Goal: Task Accomplishment & Management: Complete application form

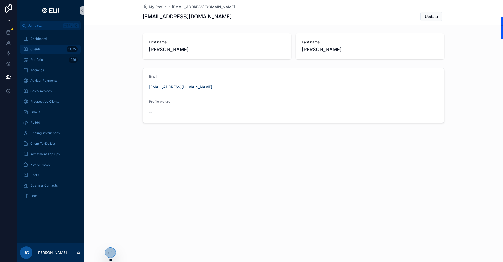
click at [37, 46] on div "Clients 1,075" at bounding box center [50, 49] width 54 height 8
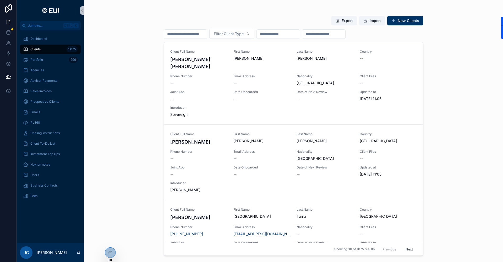
click at [289, 36] on input "scrollable content" at bounding box center [278, 33] width 43 height 7
type input "*****"
type input "*******"
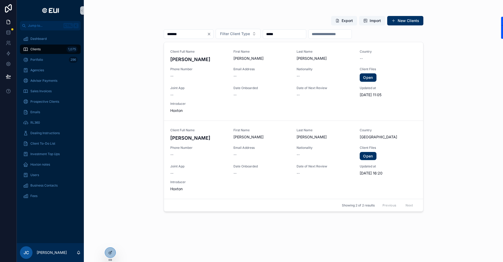
click at [211, 35] on icon "Clear" at bounding box center [209, 34] width 4 height 4
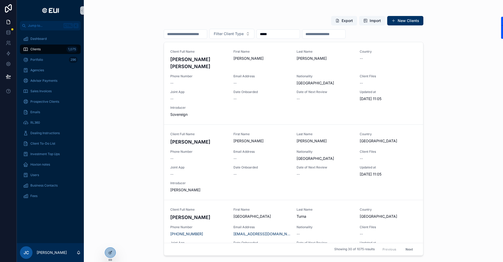
click at [286, 33] on input "*****" at bounding box center [278, 33] width 43 height 7
drag, startPoint x: 278, startPoint y: 32, endPoint x: 262, endPoint y: 33, distance: 16.0
click at [263, 32] on div "Filter Client Type *****" at bounding box center [293, 34] width 259 height 10
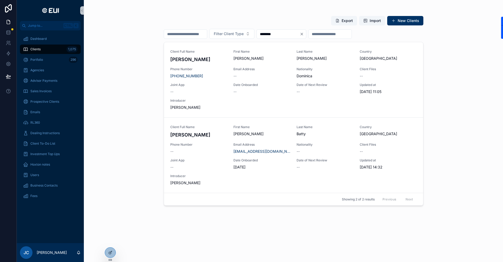
type input "********"
click at [109, 253] on icon at bounding box center [110, 253] width 2 height 2
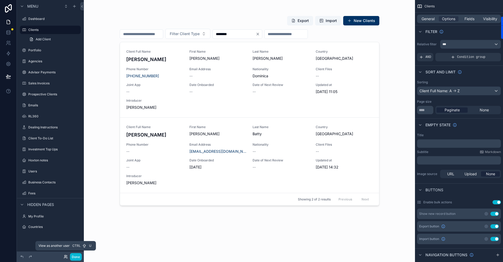
click at [66, 256] on icon at bounding box center [66, 256] width 4 height 4
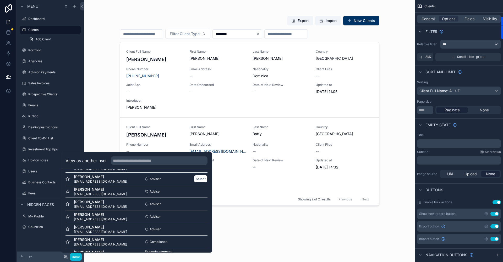
scroll to position [38, 0]
click at [195, 218] on button "Select" at bounding box center [201, 217] width 14 height 8
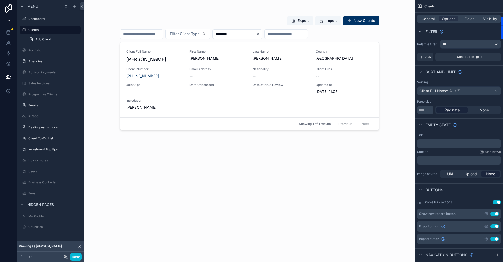
click at [284, 34] on div "scrollable content" at bounding box center [249, 127] width 268 height 255
click at [260, 34] on icon "Clear" at bounding box center [257, 34] width 4 height 4
click at [35, 33] on div "Clients" at bounding box center [50, 30] width 59 height 8
click at [365, 20] on button "New Clients" at bounding box center [361, 20] width 36 height 9
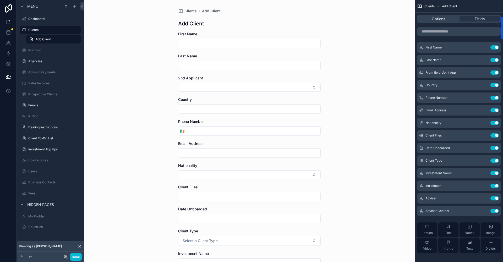
click at [191, 41] on input "scrollable content" at bounding box center [249, 43] width 142 height 7
click at [127, 70] on div "Clients Add Client Add Client First Name Last Name 2nd Applicant Country Phone …" at bounding box center [249, 131] width 331 height 262
click at [207, 88] on button "Select Button" at bounding box center [249, 87] width 142 height 9
click at [157, 83] on div "Clients Add Client Add Client First Name Last Name 2nd Applicant Country Phone …" at bounding box center [249, 131] width 331 height 262
click at [205, 87] on button "Select Button" at bounding box center [249, 87] width 142 height 9
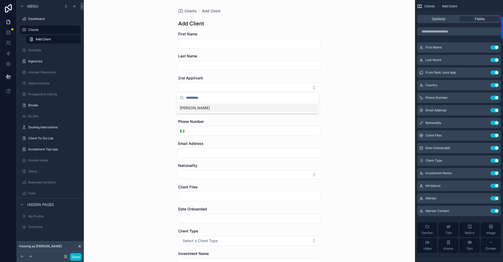
click at [158, 88] on div "Clients Add Client Add Client First Name Last Name 2nd Applicant Country Phone …" at bounding box center [249, 131] width 331 height 262
click at [201, 110] on input "scrollable content" at bounding box center [249, 108] width 142 height 7
click at [150, 99] on div "Clients Add Client Add Client First Name Last Name 2nd Applicant Country Phone …" at bounding box center [249, 131] width 331 height 262
click at [180, 131] on span "🇮🇪" at bounding box center [182, 130] width 4 height 5
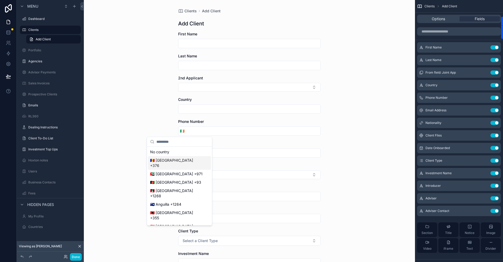
scroll to position [105, 0]
click at [130, 116] on div "Clients Add Client Add Client First Name Last Name 2nd Applicant Country Phone …" at bounding box center [249, 131] width 331 height 262
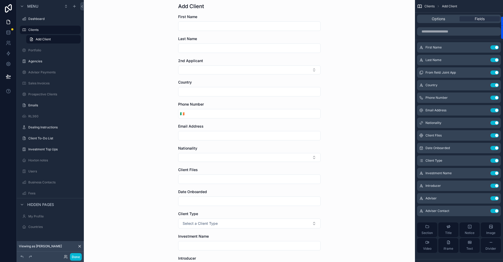
scroll to position [52, 0]
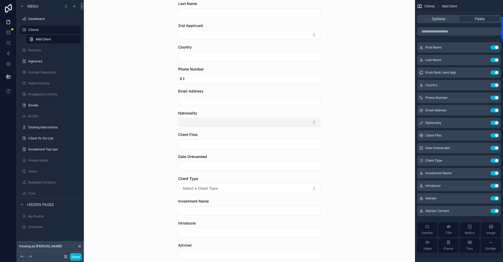
click at [194, 121] on button "Select Button" at bounding box center [249, 122] width 142 height 9
type input "*"
click at [197, 131] on input "**********" at bounding box center [250, 132] width 129 height 9
type input "**********"
drag, startPoint x: 165, startPoint y: 131, endPoint x: 175, endPoint y: 131, distance: 10.7
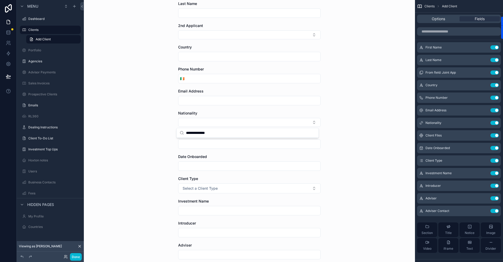
click at [165, 131] on div "Clients Add Client Add Client First Name Last Name 2nd Applicant Country Phone …" at bounding box center [249, 79] width 331 height 262
click at [186, 123] on button "Select Button" at bounding box center [249, 122] width 142 height 9
click at [181, 132] on icon "scrollable content" at bounding box center [182, 133] width 4 height 4
click at [191, 132] on input "scrollable content" at bounding box center [250, 132] width 129 height 9
click at [313, 120] on button "Select Button" at bounding box center [249, 122] width 142 height 9
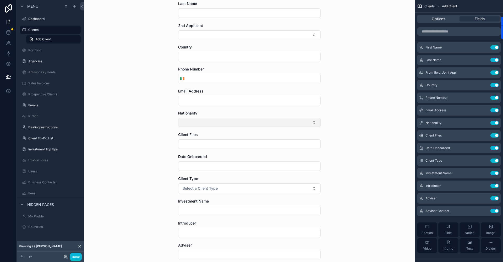
click at [313, 121] on button "Select Button" at bounding box center [249, 122] width 142 height 9
click at [216, 121] on button "Select Button" at bounding box center [249, 122] width 142 height 9
click at [197, 145] on input "scrollable content" at bounding box center [249, 143] width 142 height 7
click at [143, 136] on div "Clients Add Client Add Client First Name Last Name 2nd Applicant Country Phone …" at bounding box center [249, 79] width 331 height 262
click at [197, 138] on div "Client Files" at bounding box center [249, 140] width 142 height 17
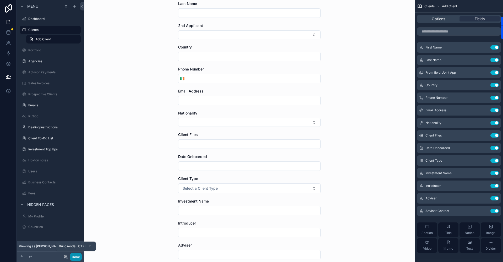
click at [77, 257] on button "Done" at bounding box center [76, 257] width 12 height 8
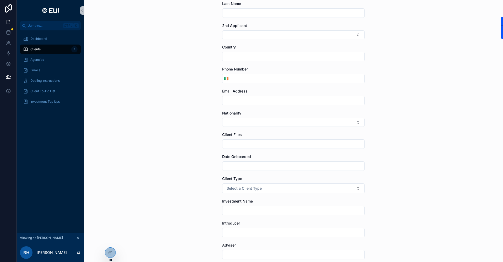
scroll to position [0, 0]
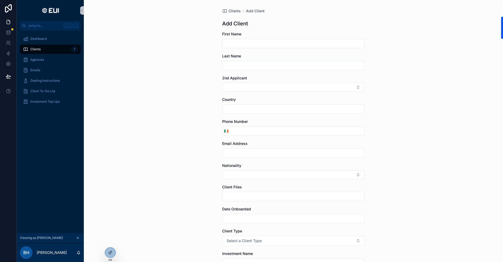
click at [76, 237] on icon "scrollable content" at bounding box center [78, 238] width 4 height 4
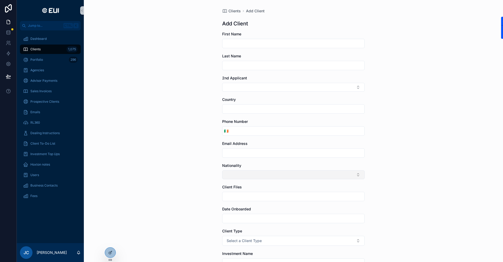
click at [237, 175] on button "Select Button" at bounding box center [293, 174] width 142 height 9
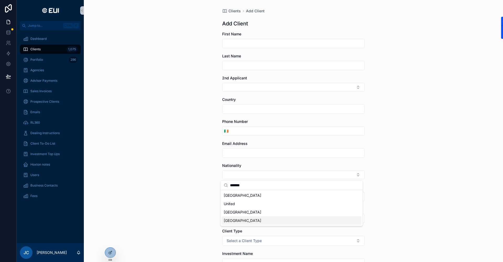
type input "******"
drag, startPoint x: 244, startPoint y: 220, endPoint x: 241, endPoint y: 219, distance: 3.1
click at [244, 220] on span "United Kingdom" at bounding box center [242, 220] width 37 height 5
click at [34, 49] on span "Clients" at bounding box center [35, 49] width 10 height 4
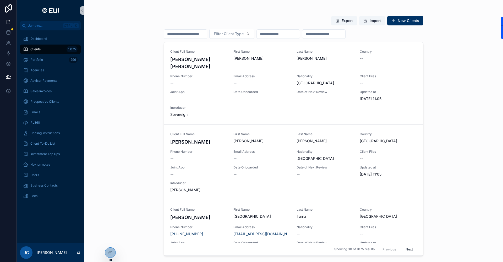
click at [294, 35] on input "scrollable content" at bounding box center [278, 33] width 43 height 7
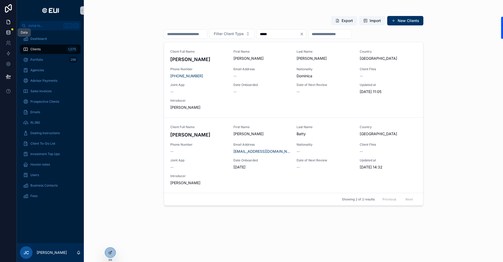
type input "*****"
click at [7, 29] on link at bounding box center [8, 32] width 16 height 10
